Goal: Task Accomplishment & Management: Use online tool/utility

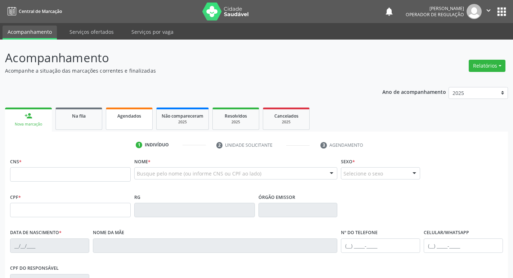
click at [134, 118] on span "Agendados" at bounding box center [129, 116] width 24 height 6
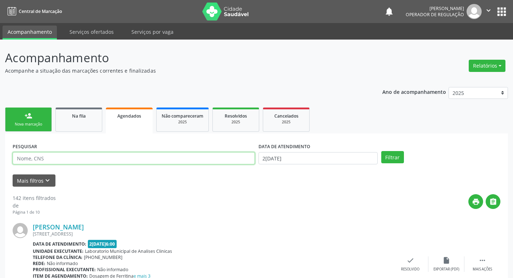
click at [123, 163] on input "text" at bounding box center [134, 158] width 242 height 12
type input "708207106116643"
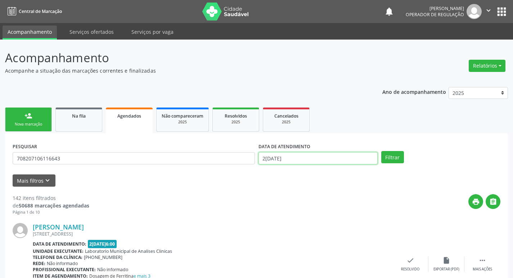
click at [283, 157] on input "2[DATE]" at bounding box center [317, 158] width 119 height 12
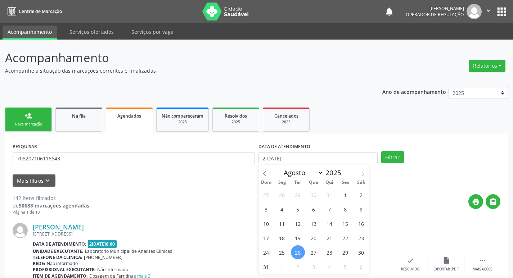
click at [364, 174] on icon at bounding box center [363, 173] width 3 height 5
select select "8"
click at [300, 197] on span "2" at bounding box center [298, 195] width 14 height 14
type input "[DATE]"
click at [300, 197] on span "2" at bounding box center [298, 195] width 14 height 14
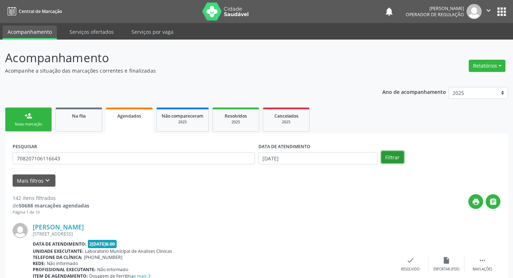
click at [390, 157] on button "Filtrar" at bounding box center [392, 157] width 23 height 12
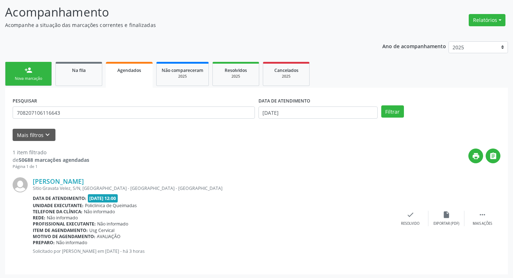
scroll to position [47, 0]
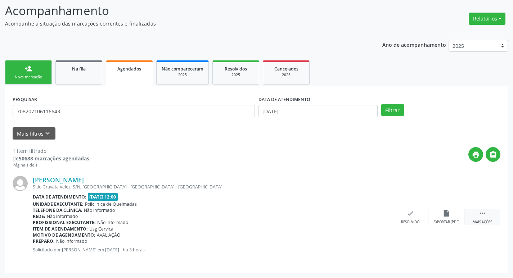
click at [489, 221] on div "Mais ações" at bounding box center [482, 222] width 19 height 5
click at [344, 216] on div "print Imprimir" at bounding box center [338, 217] width 36 height 15
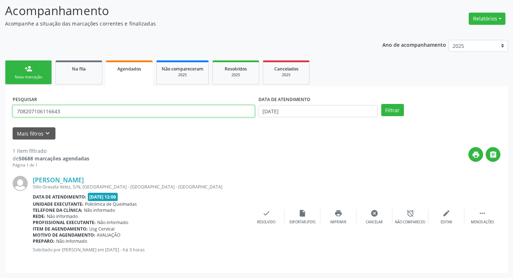
click at [87, 106] on input "708207106116643" at bounding box center [134, 111] width 242 height 12
click at [381, 104] on button "Filtrar" at bounding box center [392, 110] width 23 height 12
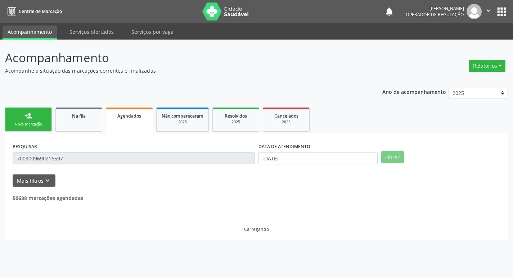
scroll to position [0, 0]
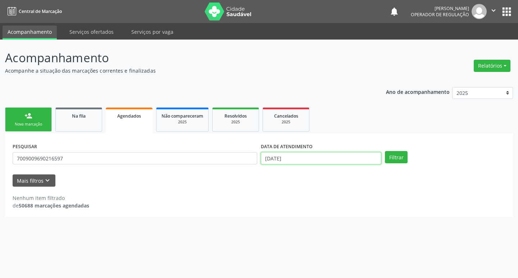
click at [266, 159] on input "[DATE]" at bounding box center [321, 158] width 121 height 12
click at [401, 159] on button "Filtrar" at bounding box center [396, 157] width 23 height 12
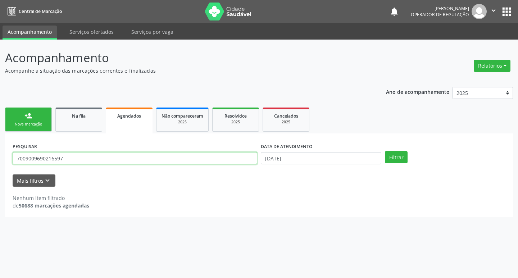
click at [55, 159] on input "7009009690216597" at bounding box center [135, 158] width 245 height 12
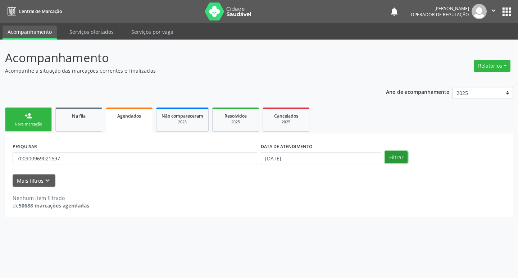
click at [390, 158] on button "Filtrar" at bounding box center [396, 157] width 23 height 12
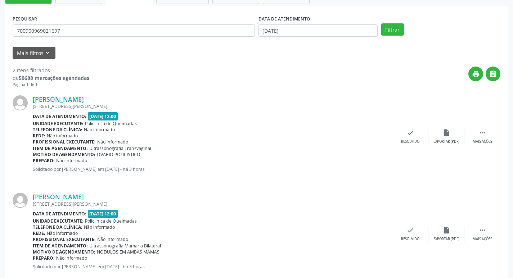
scroll to position [145, 0]
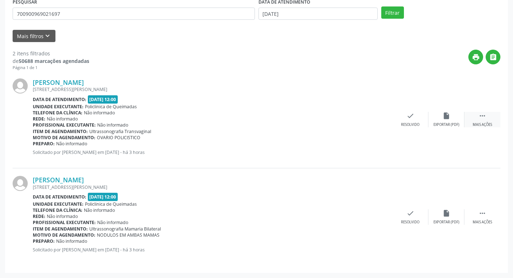
click at [481, 116] on icon "" at bounding box center [482, 116] width 8 height 8
click at [338, 118] on icon "print" at bounding box center [338, 116] width 8 height 8
click at [485, 211] on icon "" at bounding box center [482, 214] width 8 height 8
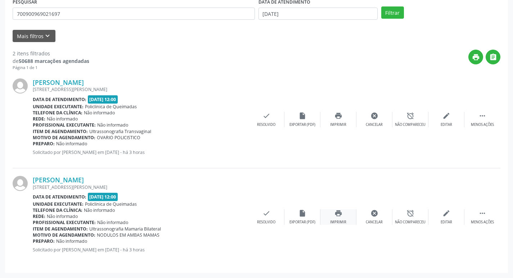
click at [326, 217] on div "print Imprimir" at bounding box center [338, 217] width 36 height 15
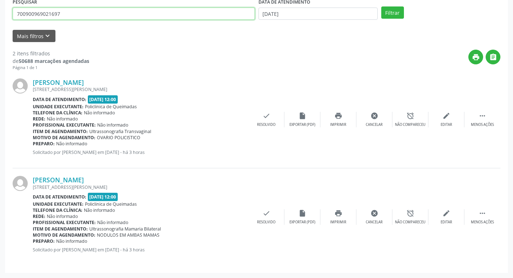
click at [51, 12] on input "700900969021697" at bounding box center [134, 14] width 242 height 12
click at [381, 6] on button "Filtrar" at bounding box center [392, 12] width 23 height 12
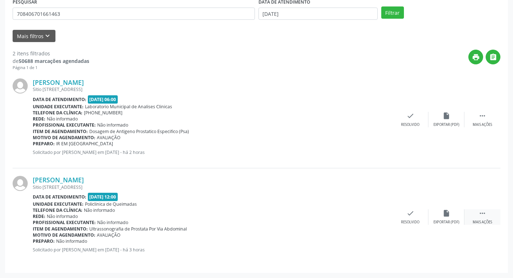
click at [482, 210] on icon "" at bounding box center [482, 214] width 8 height 8
click at [341, 213] on icon "print" at bounding box center [338, 214] width 8 height 8
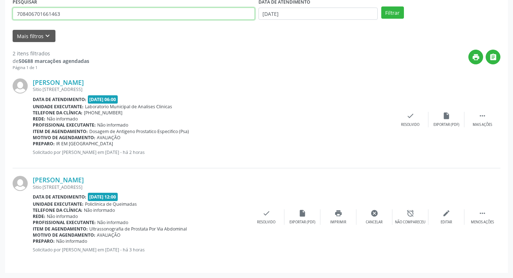
click at [132, 11] on input "708406701661463" at bounding box center [134, 14] width 242 height 12
click at [381, 6] on button "Filtrar" at bounding box center [392, 12] width 23 height 12
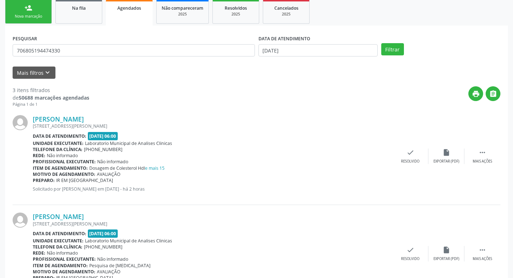
scroll to position [242, 0]
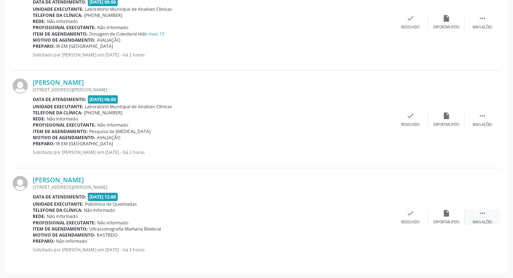
click at [471, 217] on div " Mais ações" at bounding box center [482, 217] width 36 height 15
click at [334, 223] on div "Imprimir" at bounding box center [338, 222] width 16 height 5
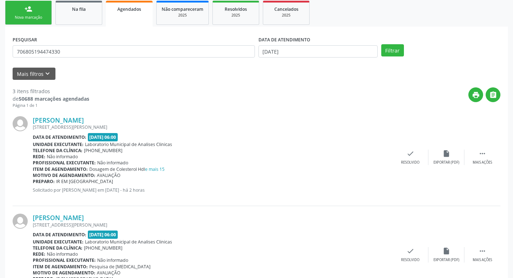
scroll to position [62, 0]
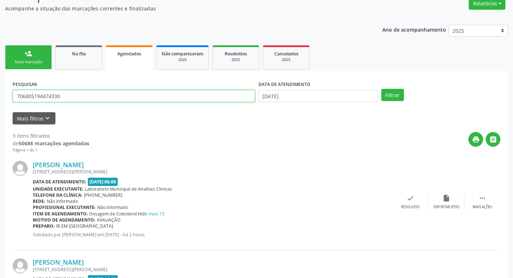
click at [90, 96] on input "706805194474330" at bounding box center [134, 96] width 242 height 12
click at [381, 89] on button "Filtrar" at bounding box center [392, 95] width 23 height 12
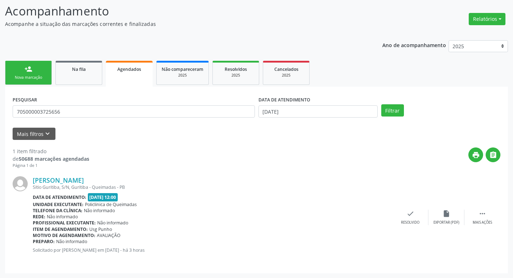
scroll to position [47, 0]
click at [487, 222] on div "Mais ações" at bounding box center [482, 222] width 19 height 5
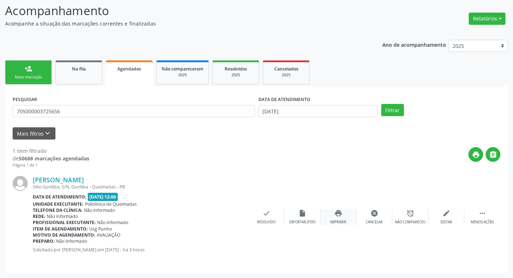
click at [342, 219] on div "print Imprimir" at bounding box center [338, 217] width 36 height 15
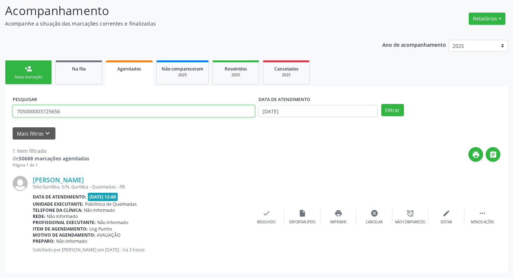
click at [53, 109] on input "705000003725656" at bounding box center [134, 111] width 242 height 12
click at [381, 104] on button "Filtrar" at bounding box center [392, 110] width 23 height 12
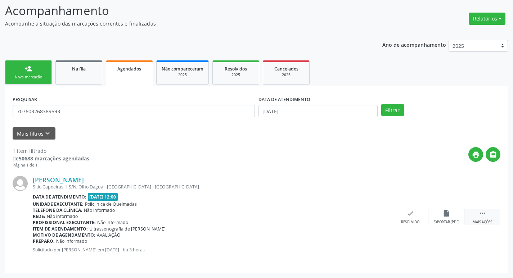
click at [479, 218] on div " Mais ações" at bounding box center [482, 217] width 36 height 15
click at [330, 221] on div "Imprimir" at bounding box center [338, 222] width 16 height 5
click at [73, 104] on div "PESQUISAR 707603268389593" at bounding box center [134, 108] width 246 height 28
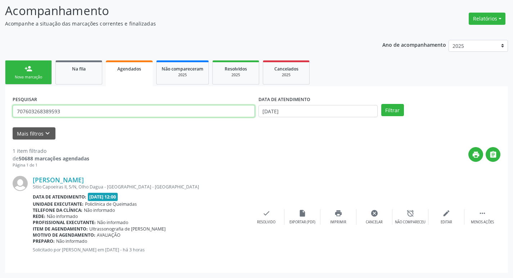
click at [73, 110] on input "707603268389593" at bounding box center [134, 111] width 242 height 12
click at [381, 104] on button "Filtrar" at bounding box center [392, 110] width 23 height 12
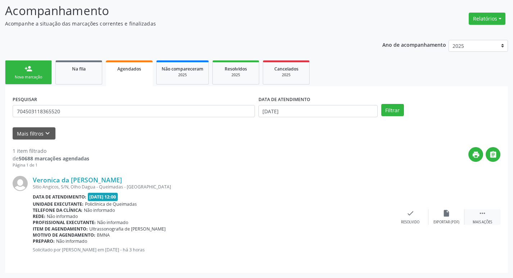
click at [483, 225] on div "Mais ações" at bounding box center [482, 222] width 19 height 5
click at [328, 212] on div "print Imprimir" at bounding box center [338, 217] width 36 height 15
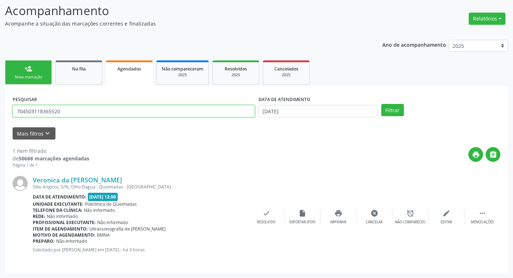
click at [123, 111] on input "704503118365520" at bounding box center [134, 111] width 242 height 12
click at [381, 104] on button "Filtrar" at bounding box center [392, 110] width 23 height 12
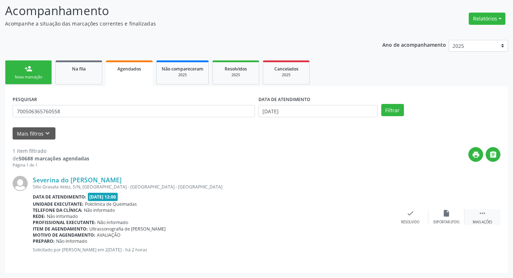
click at [483, 220] on div "Mais ações" at bounding box center [482, 222] width 19 height 5
click at [338, 219] on div "print Imprimir" at bounding box center [338, 217] width 36 height 15
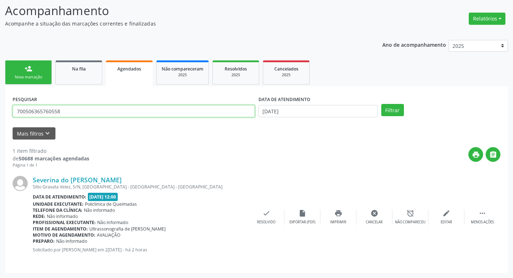
click at [67, 112] on input "700506365760558" at bounding box center [134, 111] width 242 height 12
click at [381, 104] on button "Filtrar" at bounding box center [392, 110] width 23 height 12
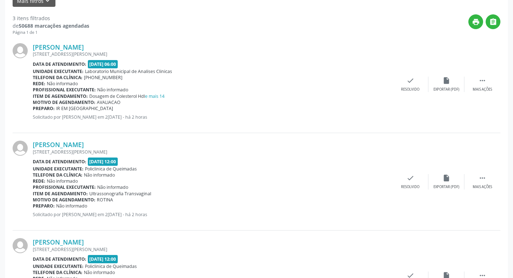
scroll to position [242, 0]
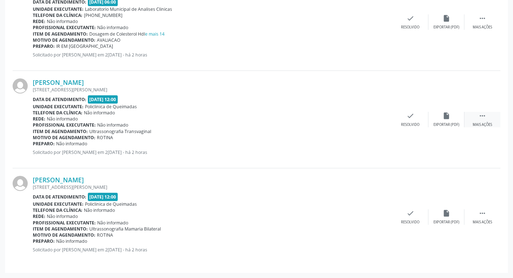
click at [485, 115] on icon "" at bounding box center [482, 116] width 8 height 8
click at [341, 125] on div "Imprimir" at bounding box center [338, 124] width 16 height 5
click at [483, 220] on div "Mais ações" at bounding box center [482, 222] width 19 height 5
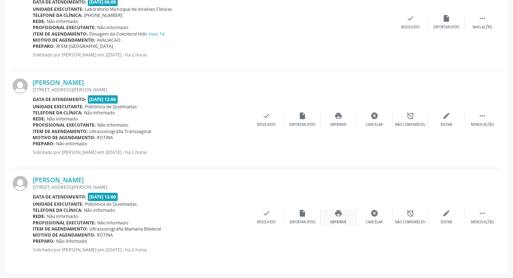
click at [335, 220] on div "Imprimir" at bounding box center [338, 222] width 16 height 5
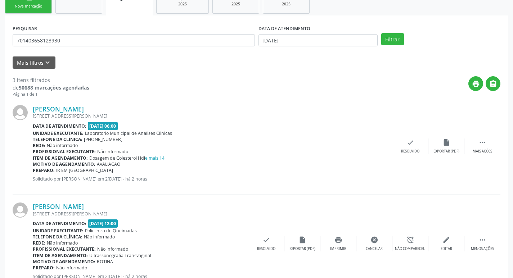
scroll to position [62, 0]
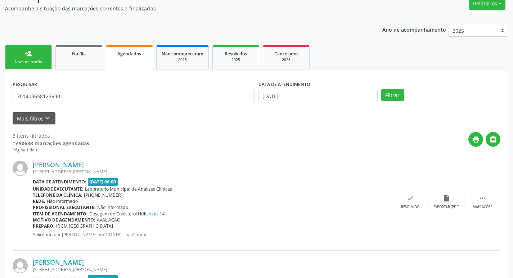
click at [137, 89] on div "PESQUISAR 701403658123930" at bounding box center [134, 93] width 246 height 28
click at [138, 94] on input "701403658123930" at bounding box center [134, 96] width 242 height 12
click at [381, 89] on button "Filtrar" at bounding box center [392, 95] width 23 height 12
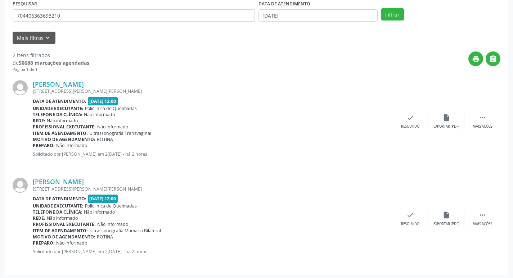
scroll to position [145, 0]
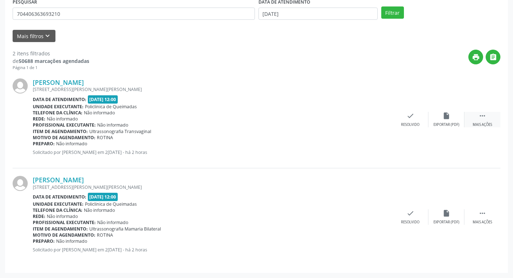
click at [483, 118] on icon "" at bounding box center [482, 116] width 8 height 8
click at [341, 123] on div "Imprimir" at bounding box center [338, 124] width 16 height 5
click at [487, 222] on div "Mais ações" at bounding box center [482, 222] width 19 height 5
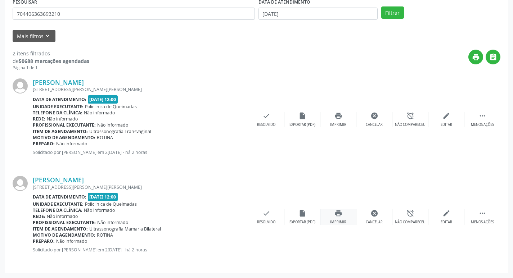
click at [335, 214] on icon "print" at bounding box center [338, 214] width 8 height 8
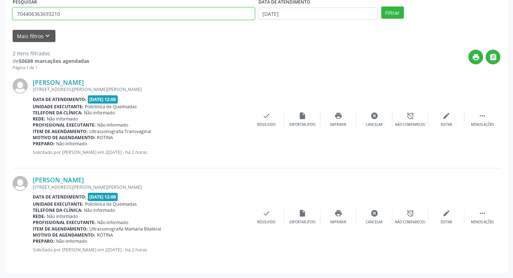
click at [144, 17] on input "704406363693210" at bounding box center [134, 14] width 242 height 12
type input "[PERSON_NAME]"
click at [381, 6] on button "Filtrar" at bounding box center [392, 12] width 23 height 12
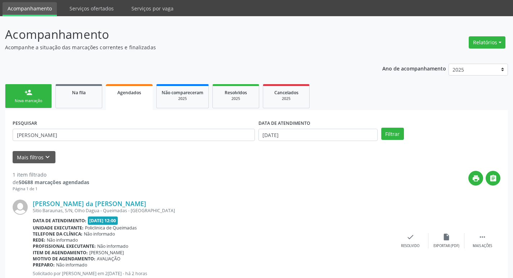
scroll to position [47, 0]
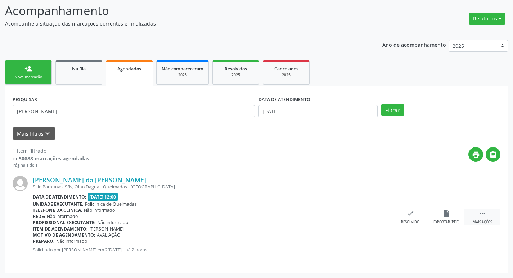
click at [483, 217] on icon "" at bounding box center [482, 214] width 8 height 8
click at [339, 224] on div "Imprimir" at bounding box center [338, 222] width 16 height 5
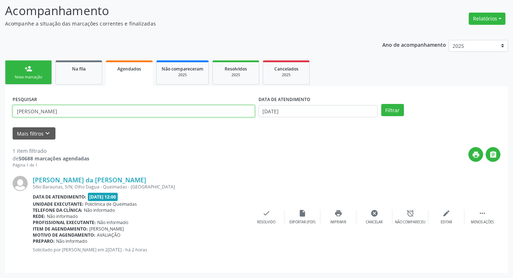
click at [111, 116] on input "[PERSON_NAME]" at bounding box center [134, 111] width 242 height 12
click at [381, 104] on button "Filtrar" at bounding box center [392, 110] width 23 height 12
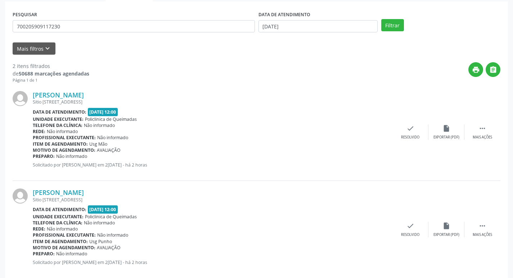
scroll to position [145, 0]
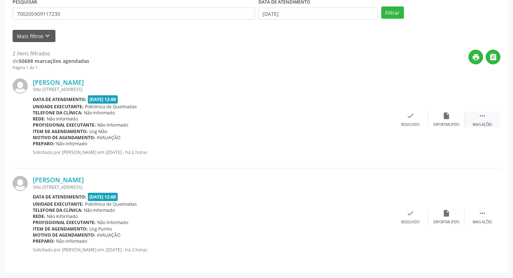
click at [483, 123] on div "Mais ações" at bounding box center [482, 124] width 19 height 5
click at [329, 122] on div "print Imprimir" at bounding box center [338, 119] width 36 height 15
click at [486, 222] on div "Mais ações" at bounding box center [482, 222] width 19 height 5
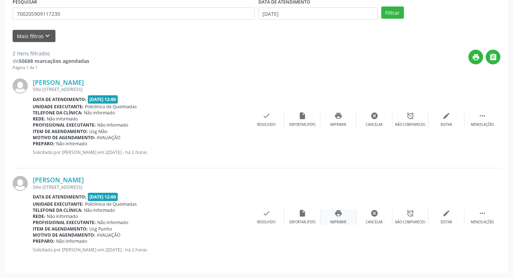
click at [342, 211] on icon "print" at bounding box center [338, 214] width 8 height 8
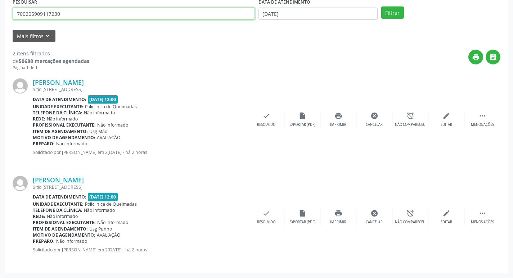
click at [159, 10] on input "700205909117230" at bounding box center [134, 14] width 242 height 12
type input "702909543299075"
click at [381, 6] on button "Filtrar" at bounding box center [392, 12] width 23 height 12
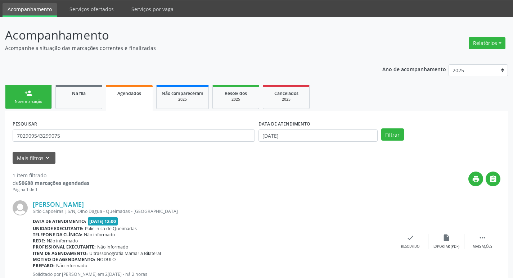
scroll to position [47, 0]
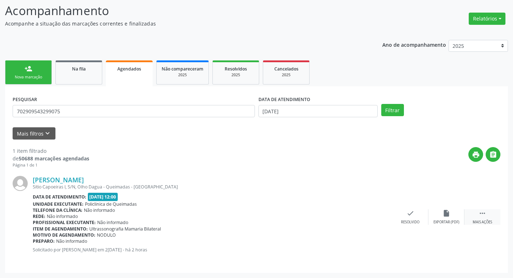
click at [482, 211] on icon "" at bounding box center [482, 214] width 8 height 8
click at [341, 219] on div "print Imprimir" at bounding box center [338, 217] width 36 height 15
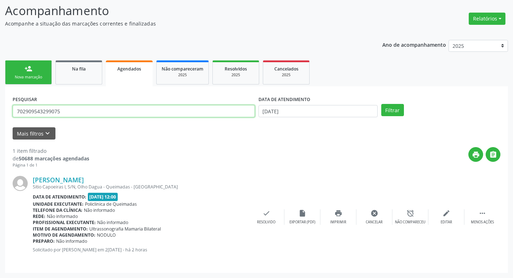
click at [96, 107] on input "702909543299075" at bounding box center [134, 111] width 242 height 12
click at [143, 111] on input "702909543299075" at bounding box center [134, 111] width 242 height 12
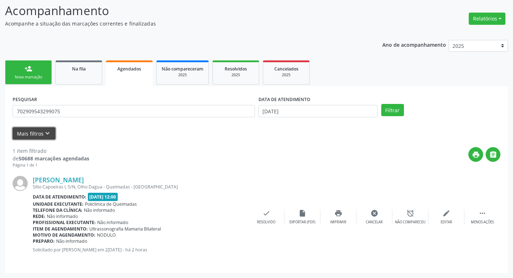
click at [45, 134] on icon "keyboard_arrow_down" at bounding box center [48, 134] width 8 height 8
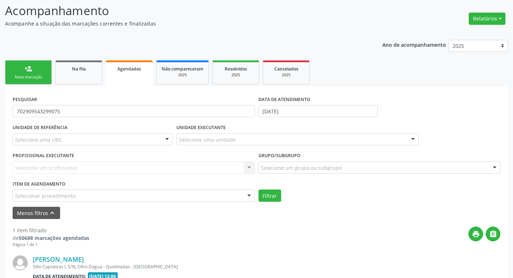
click at [108, 197] on div "Selecionar procedimento" at bounding box center [134, 196] width 242 height 12
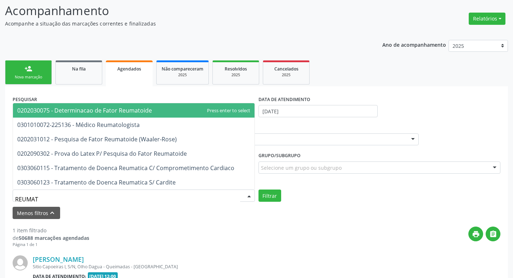
type input "REUMATO"
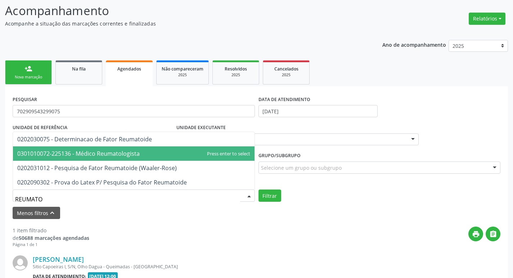
click at [117, 159] on span "0301010072-225136 - Médico Reumatologista" at bounding box center [134, 154] width 242 height 14
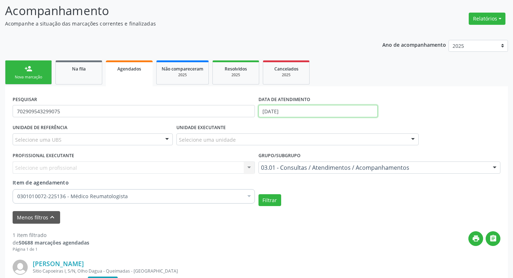
click at [301, 117] on body "Central de Marcação notifications [PERSON_NAME] Operador de regulação  Configu…" at bounding box center [256, 92] width 513 height 278
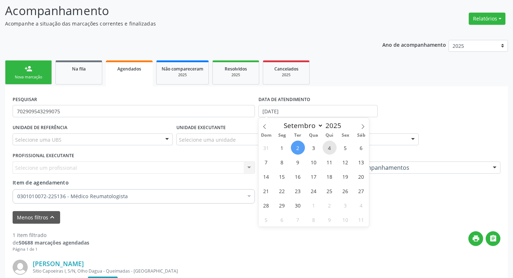
click at [334, 148] on span "4" at bounding box center [330, 148] width 14 height 14
type input "[DATE]"
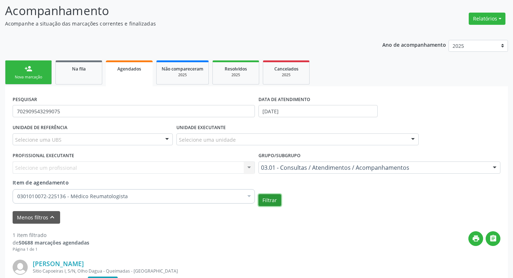
click at [273, 202] on button "Filtrar" at bounding box center [269, 200] width 23 height 12
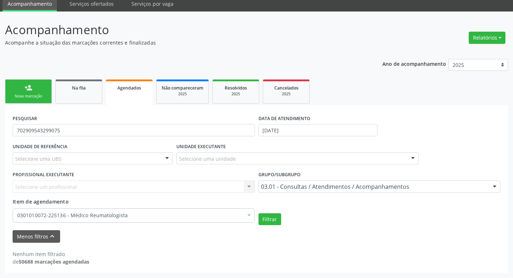
scroll to position [28, 0]
click at [270, 219] on button "Filtrar" at bounding box center [269, 219] width 23 height 12
click at [330, 191] on div at bounding box center [379, 187] width 242 height 12
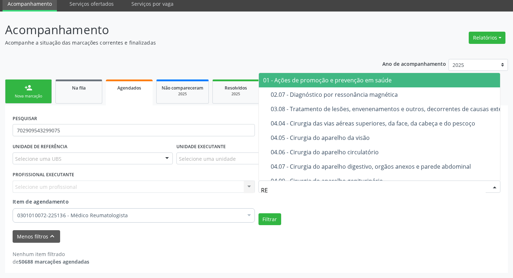
type input "R"
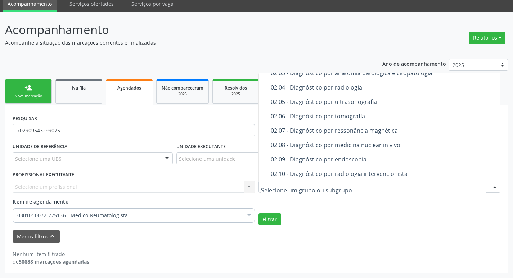
scroll to position [0, 0]
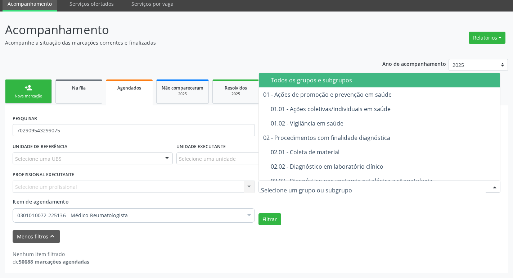
click at [341, 83] on div "Todos os grupos e subgrupos" at bounding box center [392, 80] width 243 height 6
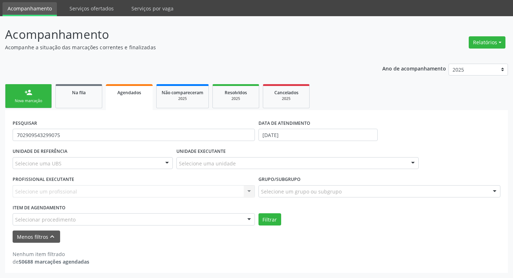
scroll to position [23, 0]
click at [275, 220] on button "Filtrar" at bounding box center [269, 219] width 23 height 12
click at [140, 226] on form "PESQUISAR 702909543299075 DATA DE ATENDIMENTO [DATE] UNIDADE DE REFERÊNCIA Sele…" at bounding box center [257, 180] width 488 height 125
click at [140, 224] on div "Selecionar procedimento" at bounding box center [134, 219] width 242 height 12
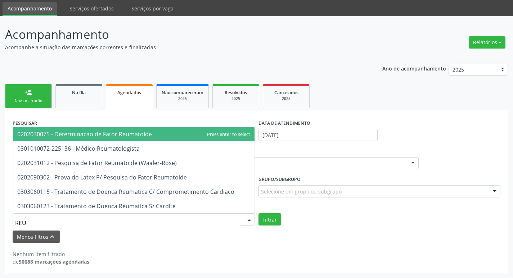
type input "REUM"
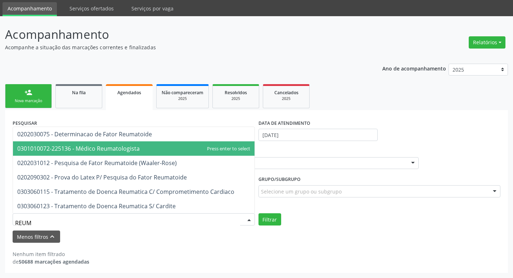
click at [117, 148] on span "0301010072-225136 - Médico Reumatologista" at bounding box center [78, 149] width 122 height 8
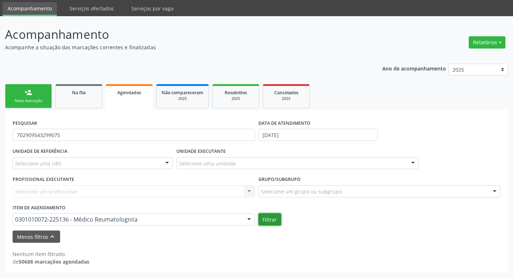
click at [265, 221] on button "Filtrar" at bounding box center [269, 219] width 23 height 12
click at [67, 135] on input "702909543299075" at bounding box center [134, 135] width 242 height 12
click at [272, 217] on button "Filtrar" at bounding box center [269, 219] width 23 height 12
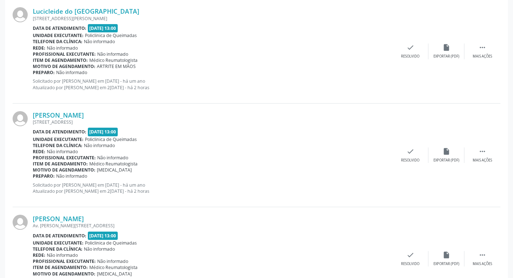
scroll to position [851, 0]
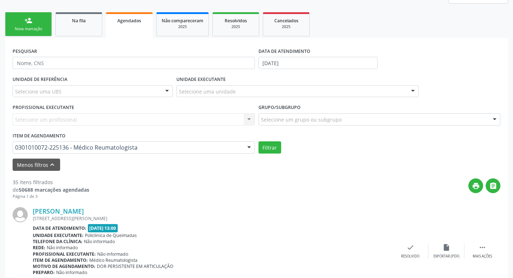
click at [126, 36] on link "Agendados" at bounding box center [129, 25] width 47 height 26
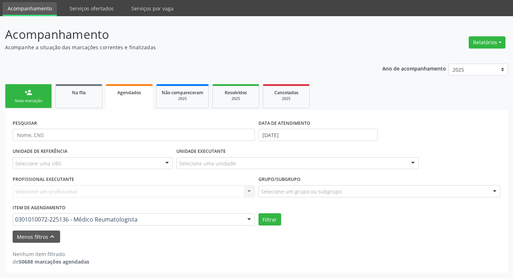
scroll to position [23, 0]
click at [24, 237] on button "Menos filtros keyboard_arrow_up" at bounding box center [37, 237] width 48 height 13
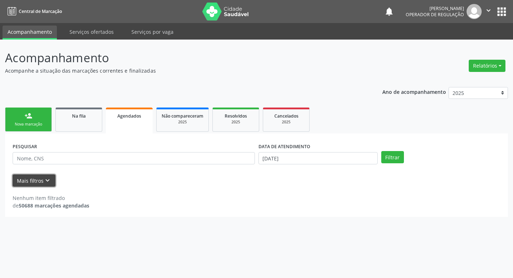
scroll to position [0, 0]
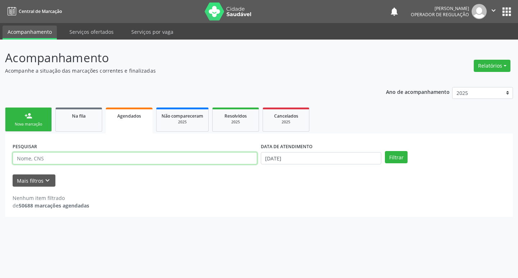
click at [82, 162] on input "text" at bounding box center [135, 158] width 245 height 12
click at [385, 151] on button "Filtrar" at bounding box center [396, 157] width 23 height 12
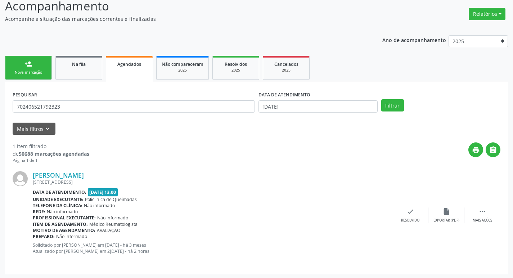
scroll to position [53, 0]
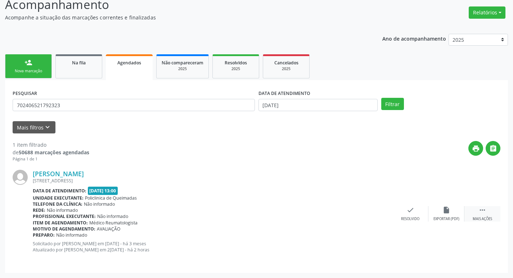
click at [477, 213] on div " Mais ações" at bounding box center [482, 213] width 36 height 15
click at [330, 216] on div "print Imprimir" at bounding box center [338, 213] width 36 height 15
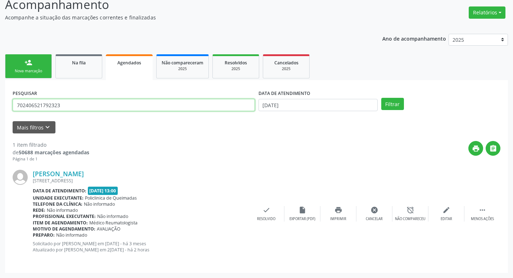
click at [78, 100] on input "702406521792323" at bounding box center [134, 105] width 242 height 12
click at [394, 102] on button "Filtrar" at bounding box center [392, 104] width 23 height 12
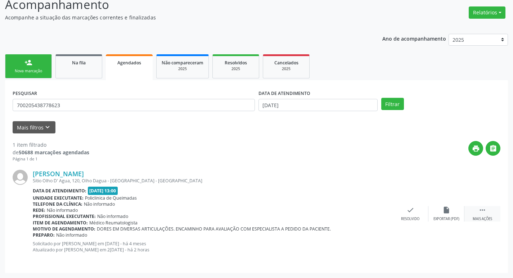
click at [484, 216] on div " Mais ações" at bounding box center [482, 213] width 36 height 15
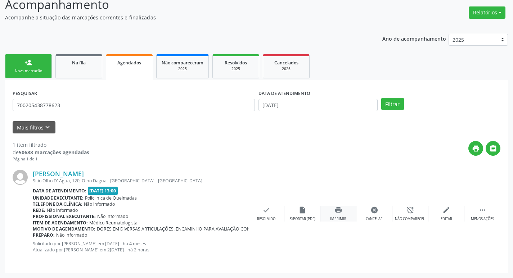
click at [338, 215] on div "print Imprimir" at bounding box center [338, 213] width 36 height 15
click at [110, 102] on input "700205438778623" at bounding box center [134, 105] width 242 height 12
click at [400, 102] on button "Filtrar" at bounding box center [392, 104] width 23 height 12
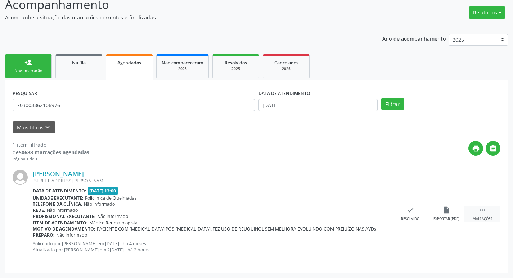
click at [487, 218] on div "Mais ações" at bounding box center [482, 219] width 19 height 5
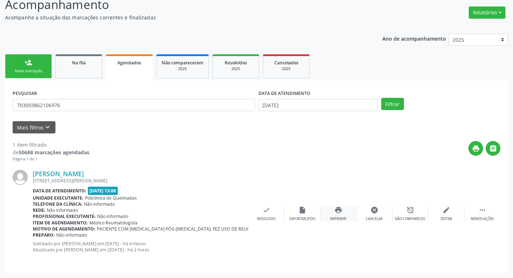
click at [343, 217] on div "Imprimir" at bounding box center [338, 219] width 16 height 5
click at [88, 107] on input "703003862106976" at bounding box center [134, 105] width 242 height 12
click at [381, 98] on button "Filtrar" at bounding box center [392, 104] width 23 height 12
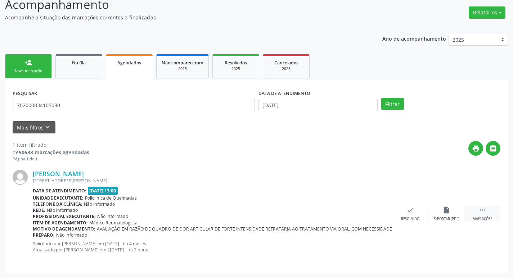
click at [484, 209] on icon "" at bounding box center [482, 210] width 8 height 8
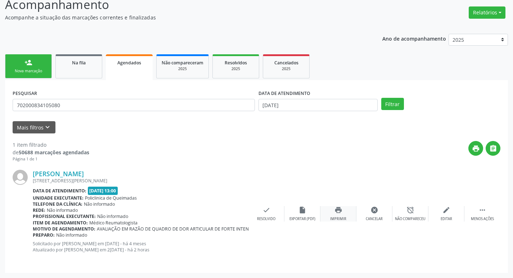
click at [342, 212] on icon "print" at bounding box center [338, 210] width 8 height 8
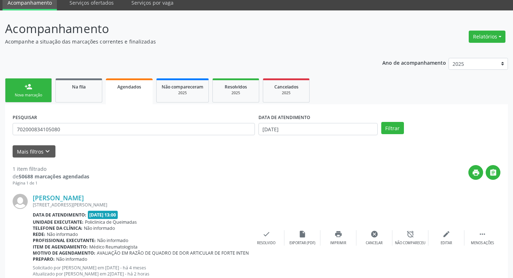
scroll to position [0, 0]
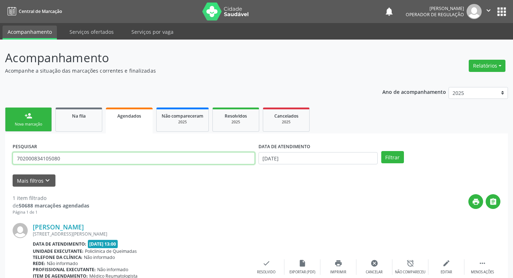
click at [168, 162] on input "702000834105080" at bounding box center [134, 158] width 242 height 12
click at [381, 151] on button "Filtrar" at bounding box center [392, 157] width 23 height 12
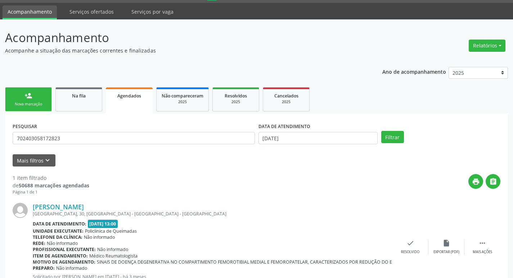
scroll to position [53, 0]
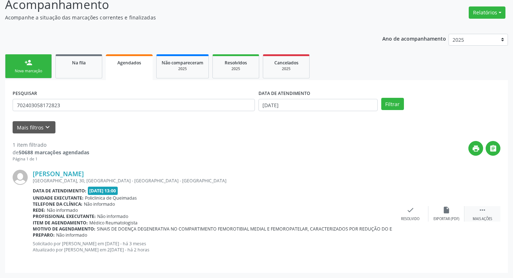
click at [486, 211] on icon "" at bounding box center [482, 210] width 8 height 8
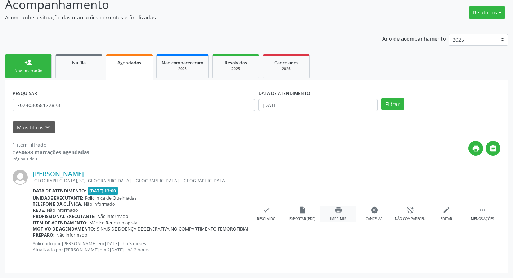
click at [341, 217] on div "Imprimir" at bounding box center [338, 219] width 16 height 5
click at [60, 99] on input "702403058172823" at bounding box center [134, 105] width 242 height 12
click at [381, 98] on button "Filtrar" at bounding box center [392, 104] width 23 height 12
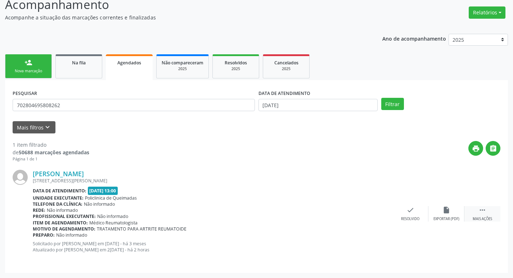
click at [483, 211] on icon "" at bounding box center [482, 210] width 8 height 8
click at [342, 211] on icon "print" at bounding box center [338, 210] width 8 height 8
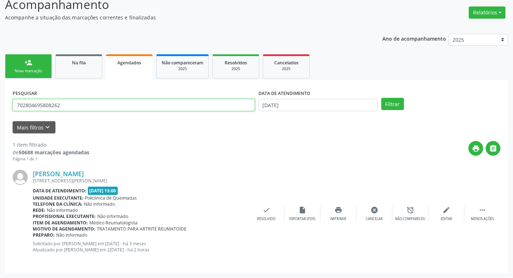
click at [68, 102] on input "702804695808262" at bounding box center [134, 105] width 242 height 12
click at [381, 98] on button "Filtrar" at bounding box center [392, 104] width 23 height 12
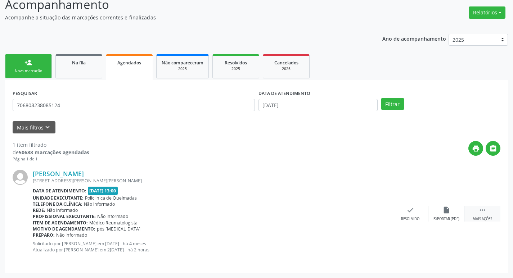
click at [477, 215] on div " Mais ações" at bounding box center [482, 213] width 36 height 15
click at [337, 215] on div "print Imprimir" at bounding box center [338, 213] width 36 height 15
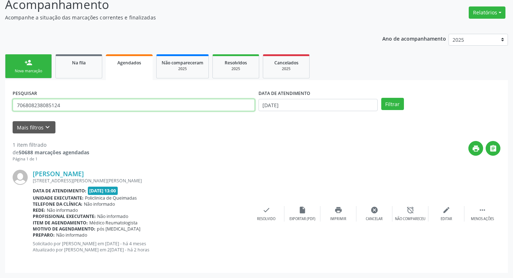
click at [61, 101] on input "706808238085124" at bounding box center [134, 105] width 242 height 12
click at [381, 98] on button "Filtrar" at bounding box center [392, 104] width 23 height 12
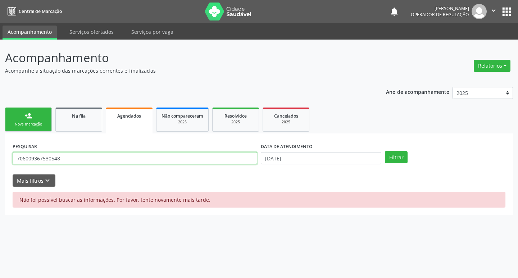
click at [140, 157] on input "706009367530548" at bounding box center [135, 158] width 245 height 12
click at [385, 151] on button "Filtrar" at bounding box center [396, 157] width 23 height 12
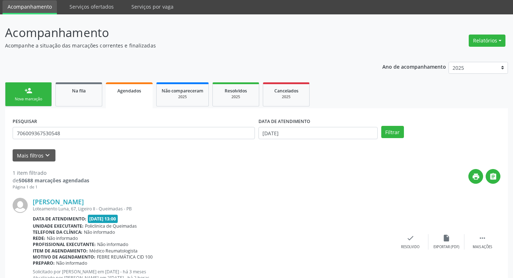
scroll to position [53, 0]
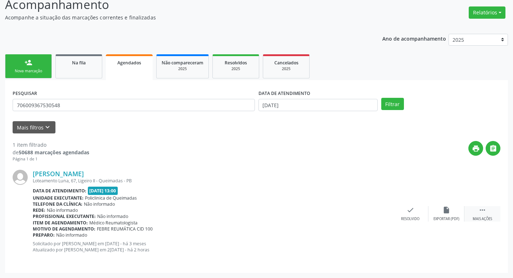
click at [477, 216] on div " Mais ações" at bounding box center [482, 213] width 36 height 15
click at [347, 217] on div "print Imprimir" at bounding box center [338, 213] width 36 height 15
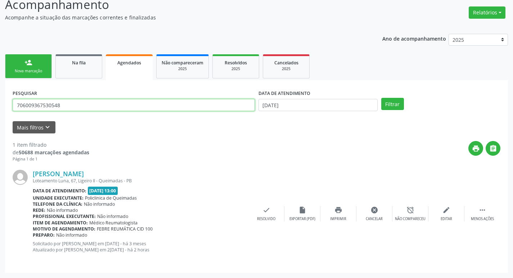
click at [104, 99] on input "706009367530548" at bounding box center [134, 105] width 242 height 12
click at [381, 98] on button "Filtrar" at bounding box center [392, 104] width 23 height 12
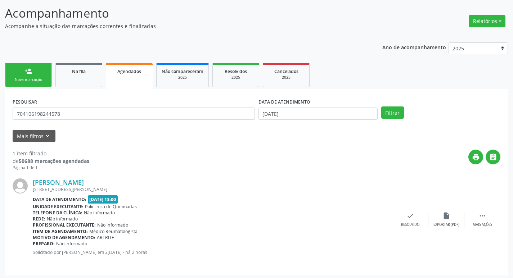
scroll to position [47, 0]
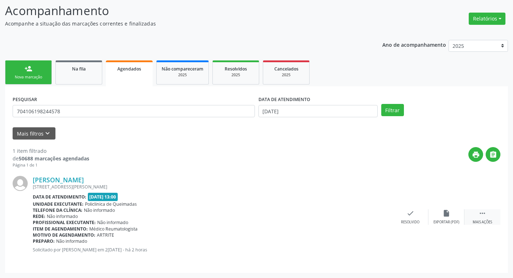
click at [479, 220] on div "Mais ações" at bounding box center [482, 222] width 19 height 5
click at [344, 217] on div "print Imprimir" at bounding box center [338, 217] width 36 height 15
click at [121, 117] on div "PESQUISAR 704106198244578" at bounding box center [134, 108] width 246 height 28
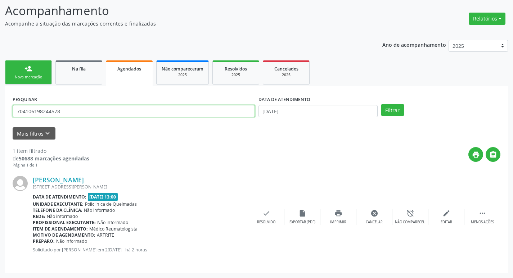
click at [123, 111] on input "704106198244578" at bounding box center [134, 111] width 242 height 12
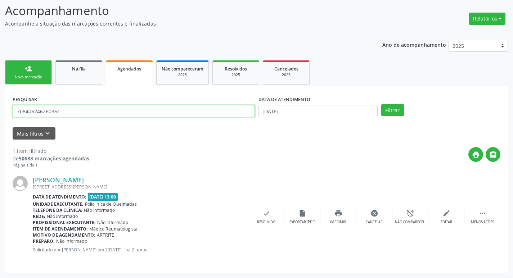
click at [381, 104] on button "Filtrar" at bounding box center [392, 110] width 23 height 12
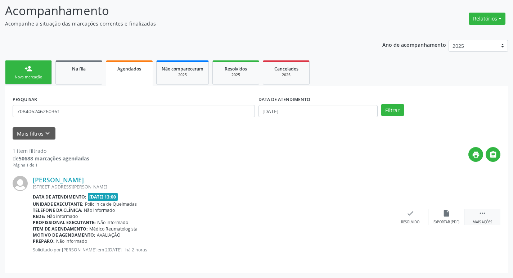
click at [483, 216] on icon "" at bounding box center [482, 214] width 8 height 8
click at [344, 215] on div "print Imprimir" at bounding box center [338, 217] width 36 height 15
click at [73, 117] on div "PESQUISAR 708406246260361" at bounding box center [134, 108] width 246 height 28
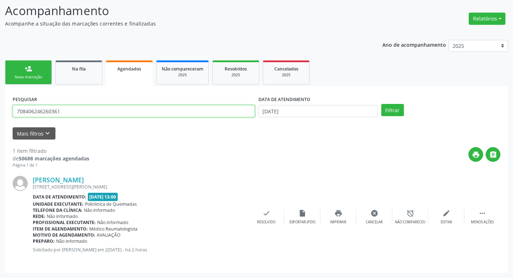
click at [76, 111] on input "708406246260361" at bounding box center [134, 111] width 242 height 12
click at [381, 104] on button "Filtrar" at bounding box center [392, 110] width 23 height 12
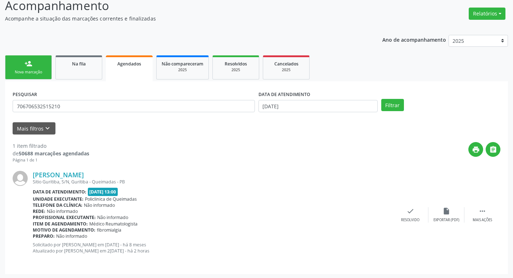
scroll to position [53, 0]
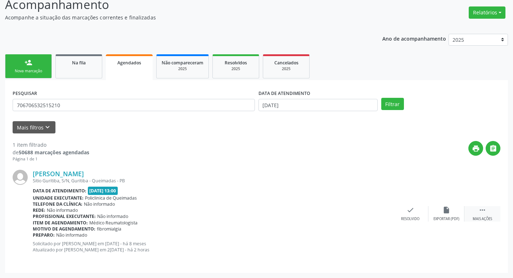
click at [483, 217] on div "Mais ações" at bounding box center [482, 219] width 19 height 5
click at [343, 216] on div "print Imprimir" at bounding box center [338, 213] width 36 height 15
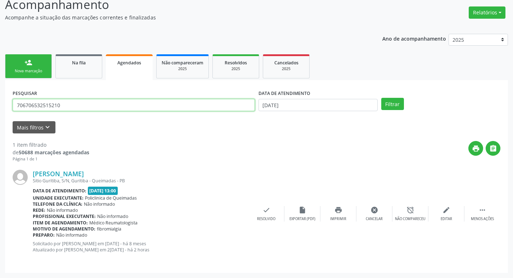
click at [129, 100] on input "706706532515210" at bounding box center [134, 105] width 242 height 12
click at [381, 98] on button "Filtrar" at bounding box center [392, 104] width 23 height 12
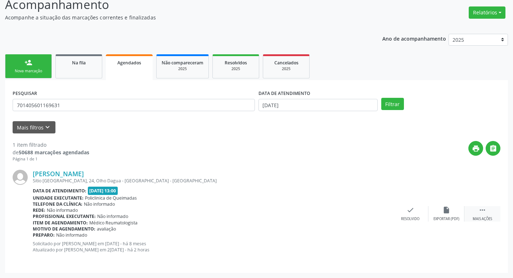
click at [486, 215] on div " Mais ações" at bounding box center [482, 213] width 36 height 15
click at [344, 218] on div "Imprimir" at bounding box center [338, 219] width 16 height 5
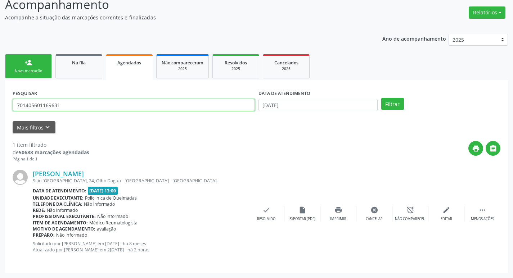
click at [82, 104] on input "701405601169631" at bounding box center [134, 105] width 242 height 12
click at [381, 98] on button "Filtrar" at bounding box center [392, 104] width 23 height 12
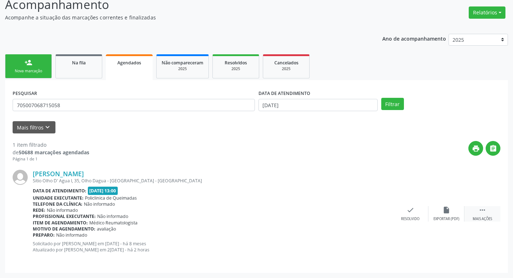
click at [481, 217] on div "Mais ações" at bounding box center [482, 219] width 19 height 5
click at [347, 217] on div "print Imprimir" at bounding box center [338, 213] width 36 height 15
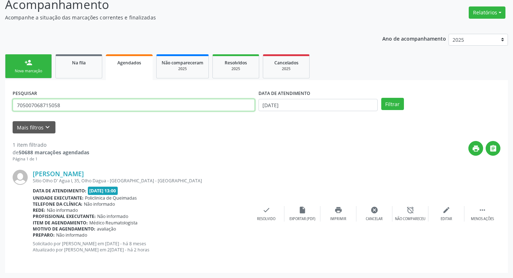
click at [82, 108] on input "705007068715058" at bounding box center [134, 105] width 242 height 12
click at [381, 98] on button "Filtrar" at bounding box center [392, 104] width 23 height 12
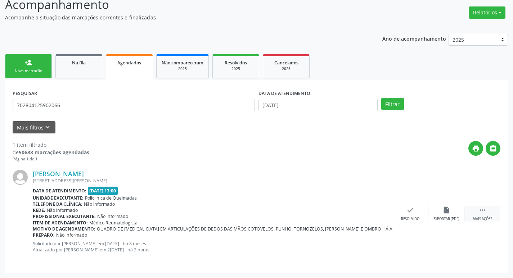
click at [483, 209] on icon "" at bounding box center [482, 210] width 8 height 8
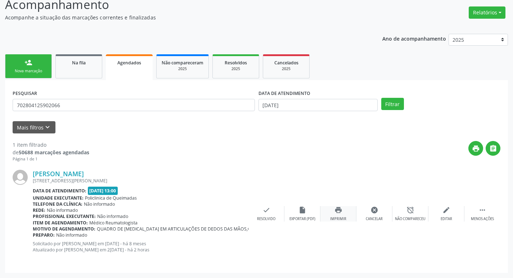
click at [340, 213] on icon "print" at bounding box center [338, 210] width 8 height 8
click at [47, 105] on input "702804125902066" at bounding box center [134, 105] width 242 height 12
click at [48, 105] on input "702804125902066" at bounding box center [134, 105] width 242 height 12
click at [381, 98] on button "Filtrar" at bounding box center [392, 104] width 23 height 12
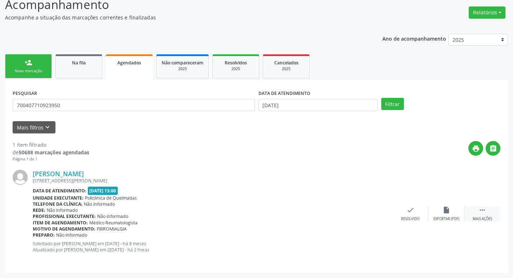
click at [476, 210] on div " Mais ações" at bounding box center [482, 213] width 36 height 15
click at [326, 210] on div "print Imprimir" at bounding box center [338, 213] width 36 height 15
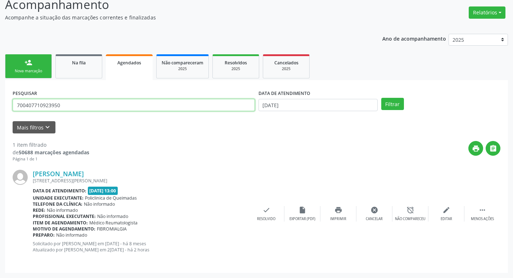
click at [99, 109] on input "700407710923950" at bounding box center [134, 105] width 242 height 12
click at [381, 98] on button "Filtrar" at bounding box center [392, 104] width 23 height 12
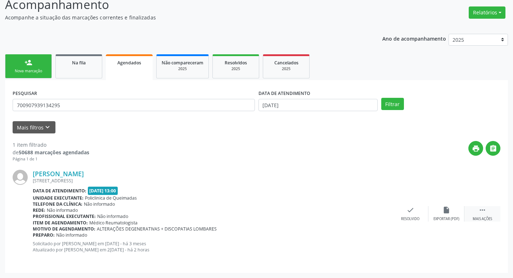
click at [480, 212] on icon "" at bounding box center [482, 210] width 8 height 8
click at [347, 217] on div "print Imprimir" at bounding box center [338, 213] width 36 height 15
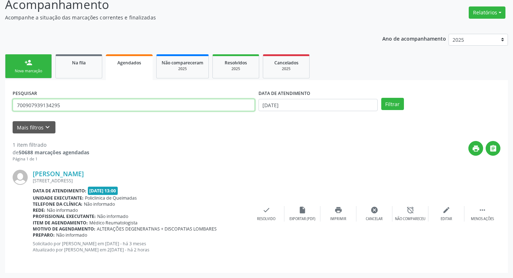
click at [127, 105] on input "700907939134295" at bounding box center [134, 105] width 242 height 12
click at [381, 98] on button "Filtrar" at bounding box center [392, 104] width 23 height 12
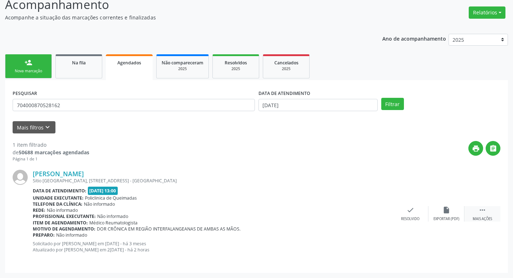
click at [477, 212] on div " Mais ações" at bounding box center [482, 213] width 36 height 15
click at [337, 219] on div "Imprimir" at bounding box center [338, 219] width 16 height 5
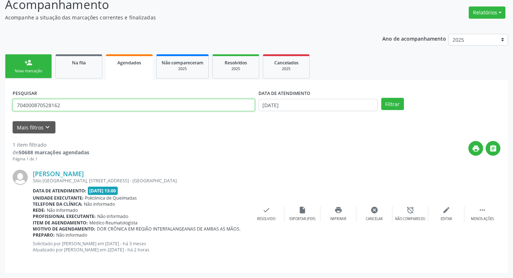
click at [86, 101] on input "704000870528162" at bounding box center [134, 105] width 242 height 12
click at [381, 98] on button "Filtrar" at bounding box center [392, 104] width 23 height 12
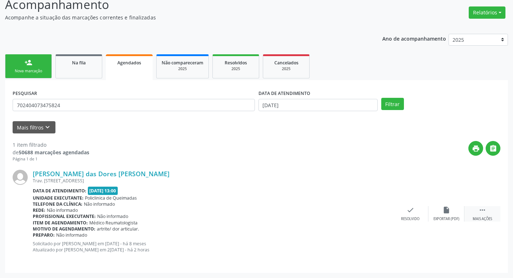
click at [476, 215] on div " Mais ações" at bounding box center [482, 213] width 36 height 15
click at [341, 213] on icon "print" at bounding box center [338, 210] width 8 height 8
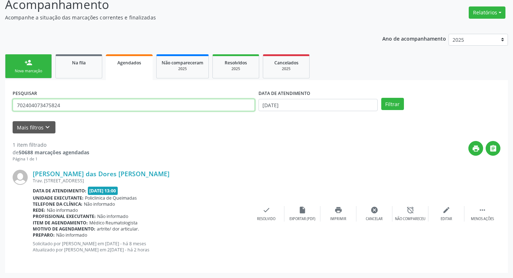
click at [55, 102] on input "702404073475824" at bounding box center [134, 105] width 242 height 12
click at [381, 98] on button "Filtrar" at bounding box center [392, 104] width 23 height 12
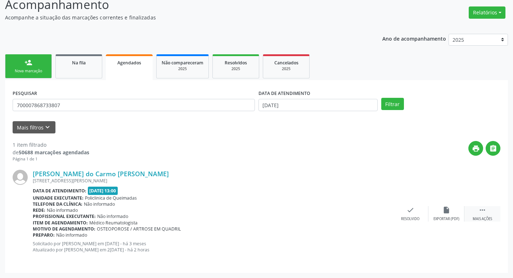
click at [479, 219] on div "Mais ações" at bounding box center [482, 219] width 19 height 5
click at [336, 214] on icon "print" at bounding box center [338, 210] width 8 height 8
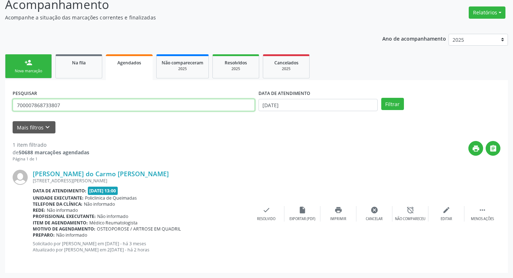
click at [126, 100] on input "700007868733807" at bounding box center [134, 105] width 242 height 12
click at [381, 98] on button "Filtrar" at bounding box center [392, 104] width 23 height 12
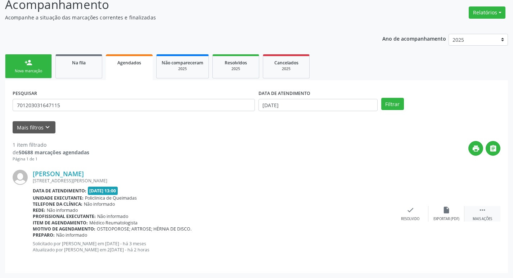
click at [482, 215] on div " Mais ações" at bounding box center [482, 213] width 36 height 15
click at [333, 214] on div "print Imprimir" at bounding box center [338, 213] width 36 height 15
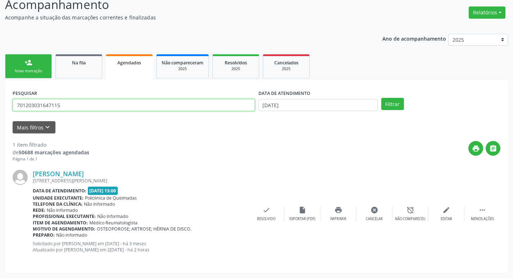
click at [164, 104] on input "701203031647115" at bounding box center [134, 105] width 242 height 12
click at [381, 98] on button "Filtrar" at bounding box center [392, 104] width 23 height 12
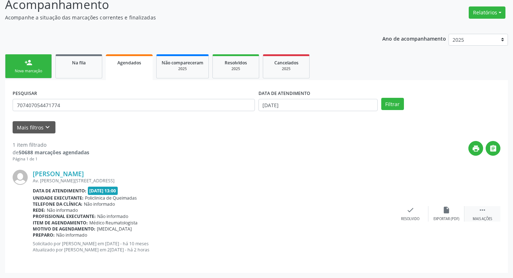
click at [484, 213] on icon "" at bounding box center [482, 210] width 8 height 8
click at [340, 213] on icon "print" at bounding box center [338, 210] width 8 height 8
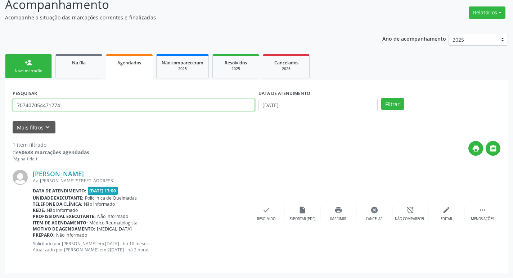
click at [94, 102] on input "707407054471774" at bounding box center [134, 105] width 242 height 12
click at [381, 98] on button "Filtrar" at bounding box center [392, 104] width 23 height 12
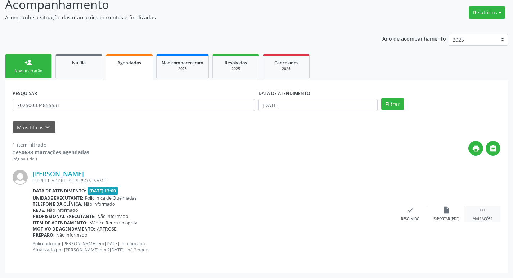
click at [490, 218] on div "Mais ações" at bounding box center [482, 219] width 19 height 5
click at [341, 213] on icon "print" at bounding box center [338, 210] width 8 height 8
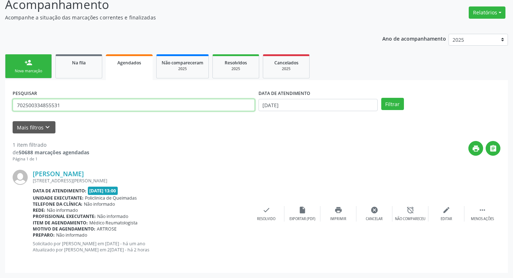
click at [86, 107] on input "702500334855531" at bounding box center [134, 105] width 242 height 12
click at [381, 98] on button "Filtrar" at bounding box center [392, 104] width 23 height 12
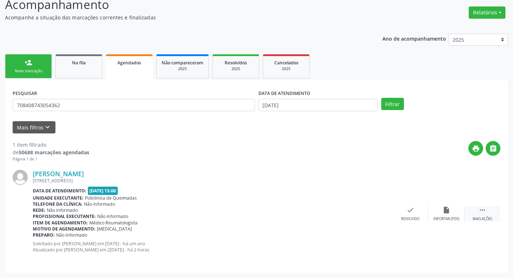
click at [488, 208] on div " Mais ações" at bounding box center [482, 213] width 36 height 15
click at [342, 220] on div "Imprimir" at bounding box center [338, 219] width 16 height 5
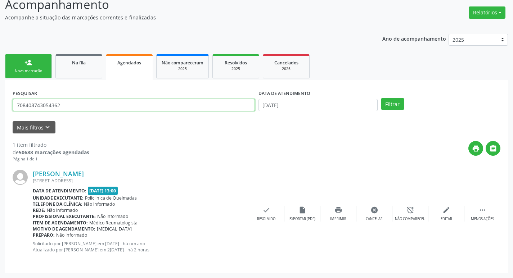
click at [52, 100] on input "708408743054362" at bounding box center [134, 105] width 242 height 12
click at [381, 98] on button "Filtrar" at bounding box center [392, 104] width 23 height 12
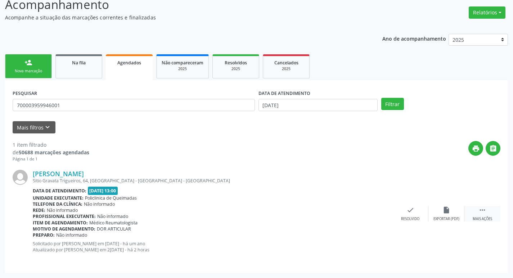
click at [481, 211] on icon "" at bounding box center [482, 210] width 8 height 8
click at [324, 210] on div "print Imprimir" at bounding box center [338, 213] width 36 height 15
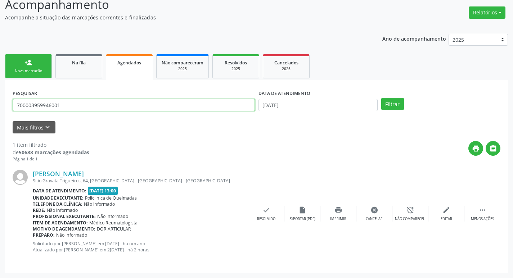
click at [111, 109] on input "700003959946001" at bounding box center [134, 105] width 242 height 12
click at [381, 98] on button "Filtrar" at bounding box center [392, 104] width 23 height 12
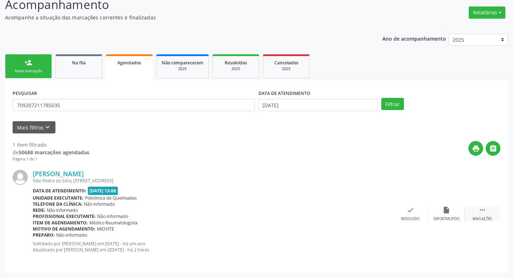
click at [476, 209] on div " Mais ações" at bounding box center [482, 213] width 36 height 15
click at [333, 214] on div "print Imprimir" at bounding box center [338, 213] width 36 height 15
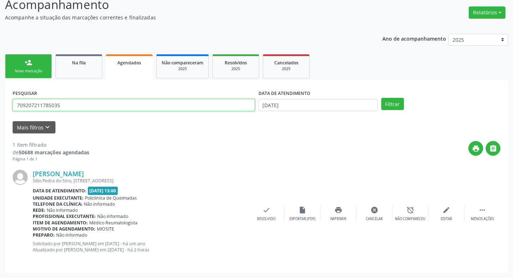
click at [69, 104] on input "709207211785035" at bounding box center [134, 105] width 242 height 12
click at [381, 98] on button "Filtrar" at bounding box center [392, 104] width 23 height 12
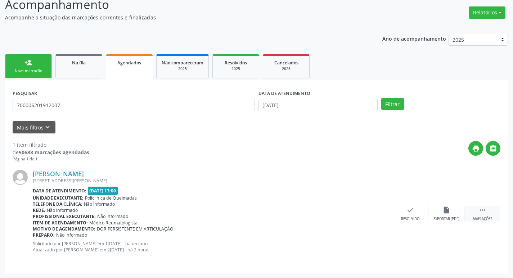
click at [485, 219] on div "Mais ações" at bounding box center [482, 219] width 19 height 5
click at [334, 207] on icon "print" at bounding box center [338, 210] width 8 height 8
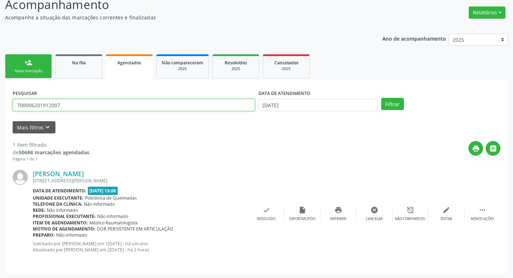
click at [86, 106] on input "700006201912007" at bounding box center [134, 105] width 242 height 12
click at [381, 98] on button "Filtrar" at bounding box center [392, 104] width 23 height 12
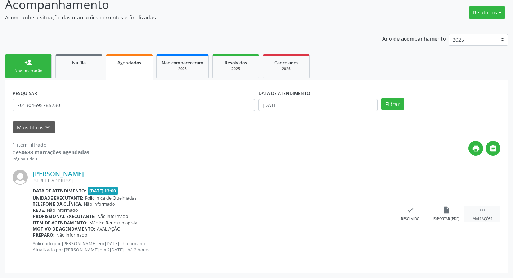
click at [484, 213] on icon "" at bounding box center [482, 210] width 8 height 8
click at [347, 221] on div "print Imprimir" at bounding box center [338, 213] width 36 height 15
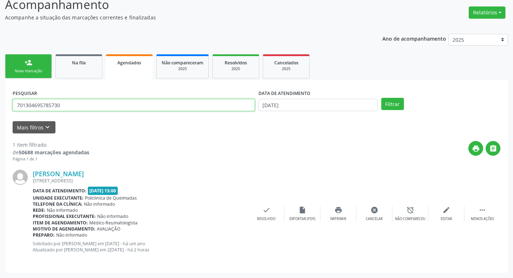
click at [90, 107] on input "701304695785730" at bounding box center [134, 105] width 242 height 12
click at [381, 98] on button "Filtrar" at bounding box center [392, 104] width 23 height 12
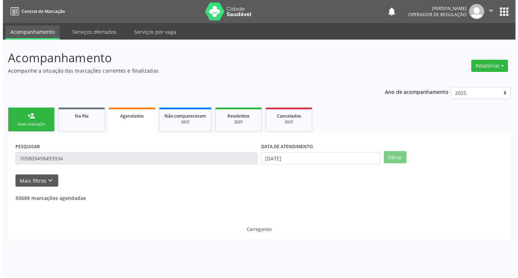
scroll to position [0, 0]
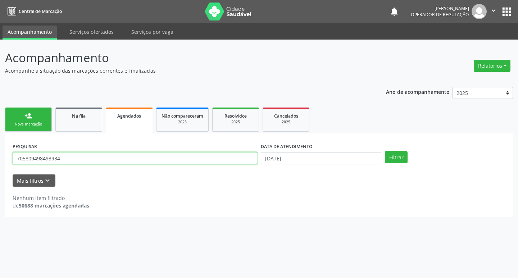
click at [165, 161] on input "705809498493934" at bounding box center [135, 158] width 245 height 12
click at [385, 151] on button "Filtrar" at bounding box center [396, 157] width 23 height 12
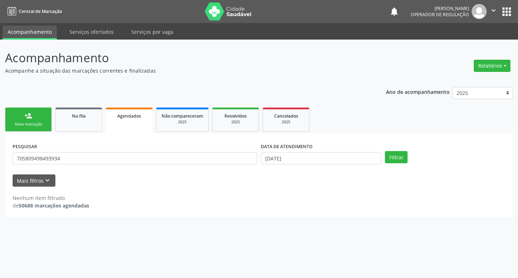
click at [299, 222] on div "Acompanhamento Acompanhe a situação das marcações correntes e finalizadas Relat…" at bounding box center [259, 159] width 518 height 239
drag, startPoint x: 82, startPoint y: 151, endPoint x: 84, endPoint y: 154, distance: 3.7
click at [82, 152] on div "PESQUISAR 705809498493934" at bounding box center [135, 155] width 248 height 28
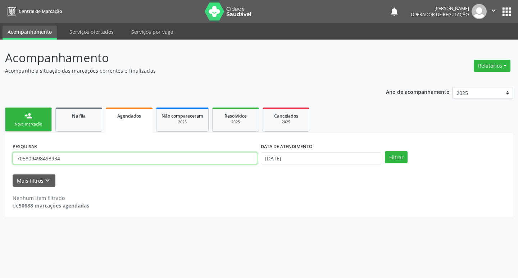
click at [84, 154] on input "705809498493934" at bounding box center [135, 158] width 245 height 12
click at [85, 154] on input "705809498493934" at bounding box center [135, 158] width 245 height 12
click at [385, 151] on button "Filtrar" at bounding box center [396, 157] width 23 height 12
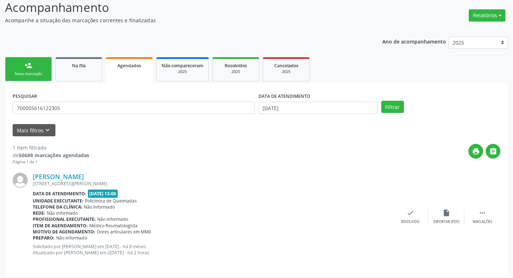
scroll to position [53, 0]
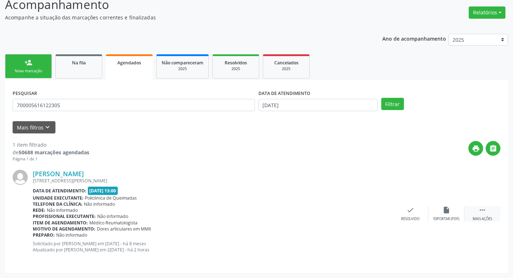
click at [476, 214] on div " Mais ações" at bounding box center [482, 213] width 36 height 15
click at [343, 215] on div "print Imprimir" at bounding box center [338, 213] width 36 height 15
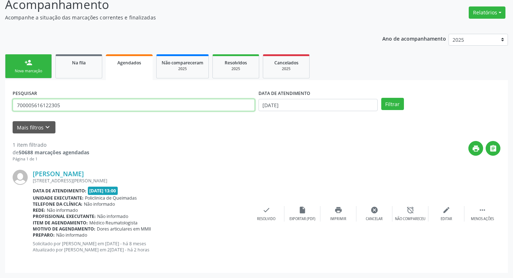
click at [83, 101] on input "700005616122305" at bounding box center [134, 105] width 242 height 12
click at [381, 98] on button "Filtrar" at bounding box center [392, 104] width 23 height 12
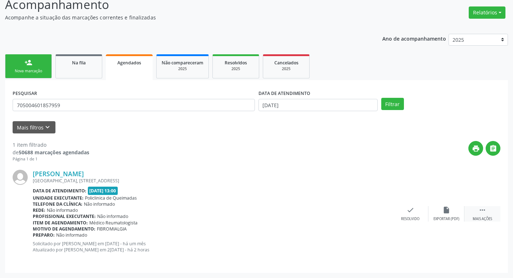
click at [471, 215] on div " Mais ações" at bounding box center [482, 213] width 36 height 15
click at [344, 220] on div "Imprimir" at bounding box center [338, 219] width 16 height 5
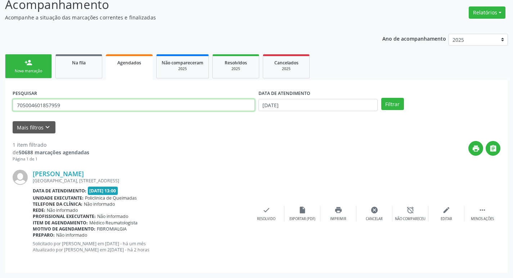
click at [83, 100] on input "705004601857959" at bounding box center [134, 105] width 242 height 12
click at [381, 98] on button "Filtrar" at bounding box center [392, 104] width 23 height 12
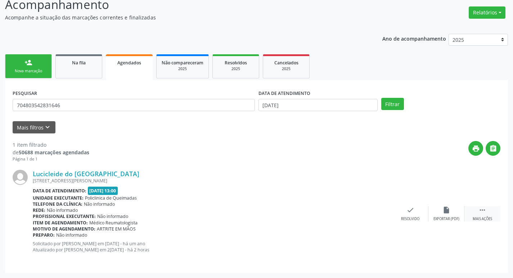
click at [478, 211] on icon "" at bounding box center [482, 210] width 8 height 8
click at [340, 216] on div "print Imprimir" at bounding box center [338, 213] width 36 height 15
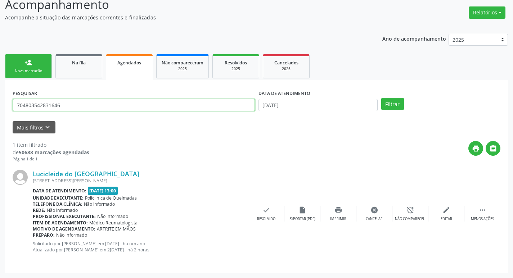
click at [72, 103] on input "704803542831646" at bounding box center [134, 105] width 242 height 12
click at [381, 98] on button "Filtrar" at bounding box center [392, 104] width 23 height 12
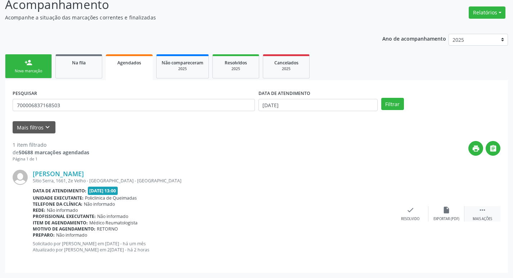
click at [486, 213] on icon "" at bounding box center [482, 210] width 8 height 8
click at [340, 210] on icon "print" at bounding box center [338, 210] width 8 height 8
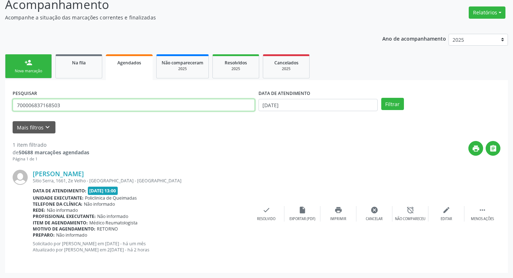
click at [57, 103] on input "700006837168503" at bounding box center [134, 105] width 242 height 12
click at [381, 98] on button "Filtrar" at bounding box center [392, 104] width 23 height 12
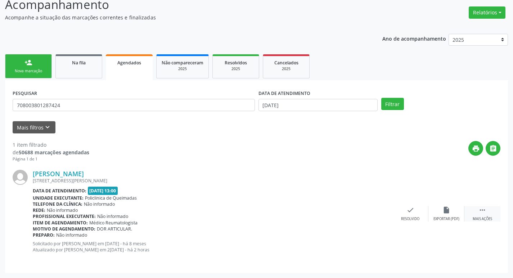
click at [481, 210] on icon "" at bounding box center [482, 210] width 8 height 8
click at [343, 216] on div "print Imprimir" at bounding box center [338, 213] width 36 height 15
click at [54, 112] on div "PESQUISAR 708003801287424" at bounding box center [134, 102] width 246 height 28
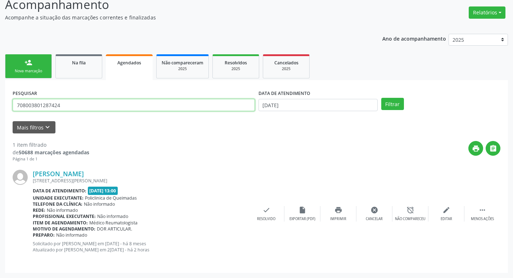
click at [55, 109] on input "708003801287424" at bounding box center [134, 105] width 242 height 12
type input "705809498493934"
click at [381, 98] on button "Filtrar" at bounding box center [392, 104] width 23 height 12
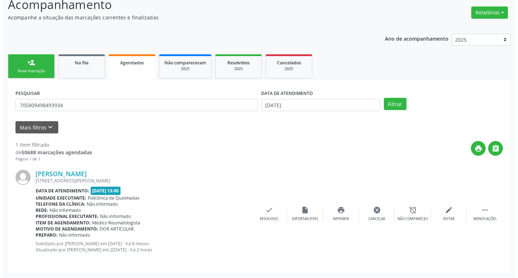
scroll to position [0, 0]
